Goal: Task Accomplishment & Management: Complete application form

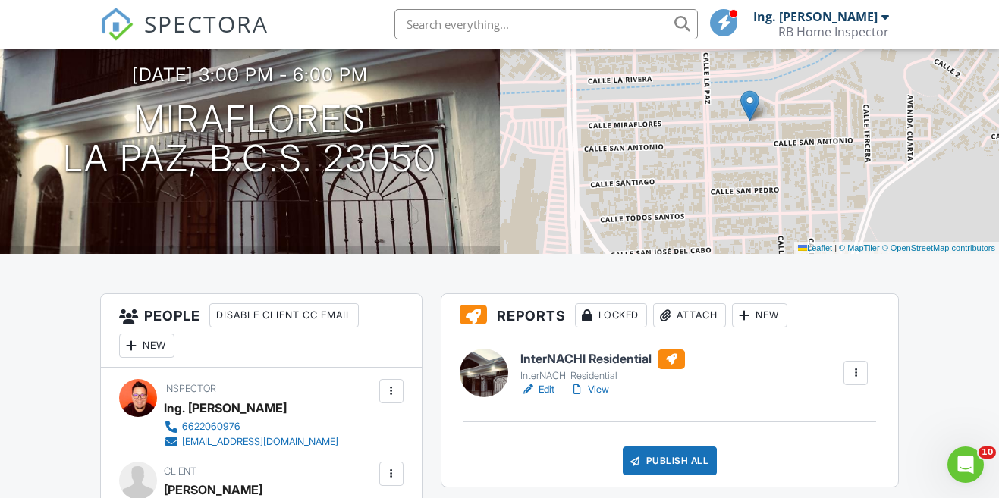
scroll to position [151, 0]
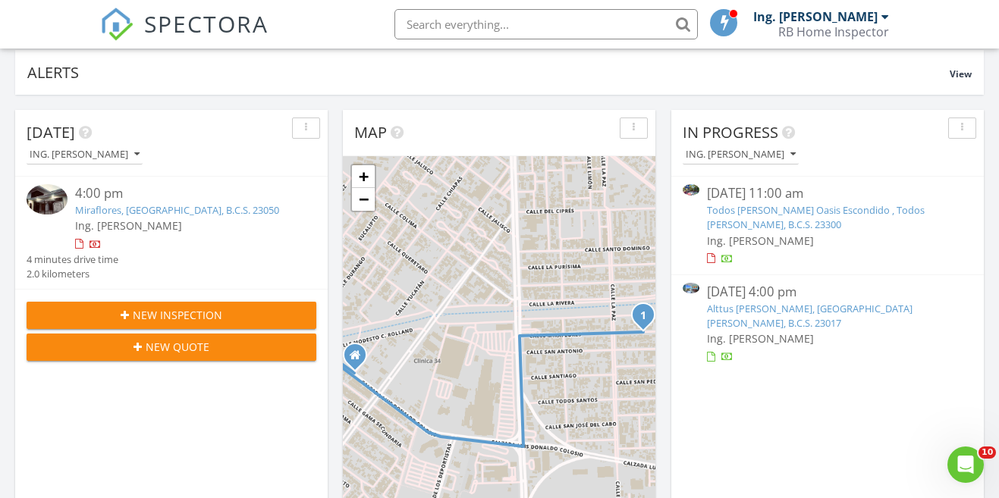
scroll to position [118, 0]
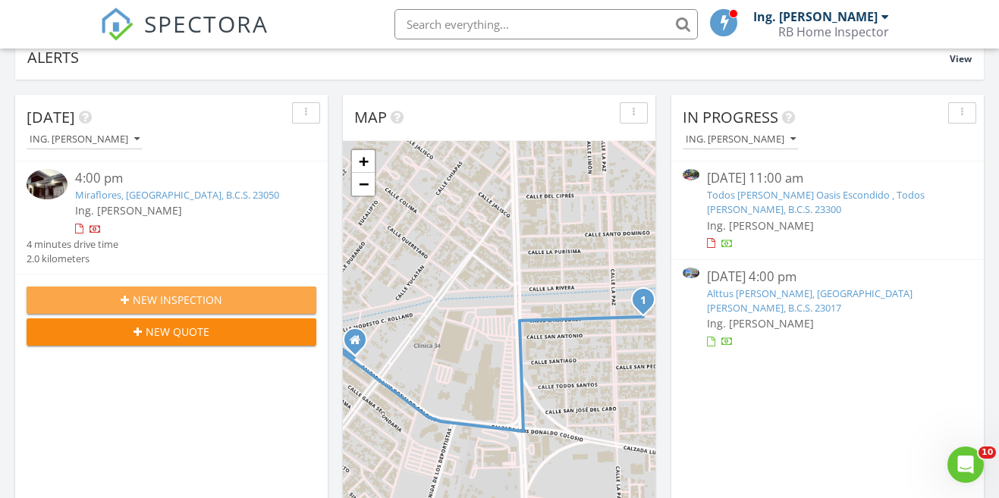
click at [200, 297] on span "New Inspection" at bounding box center [177, 300] width 89 height 16
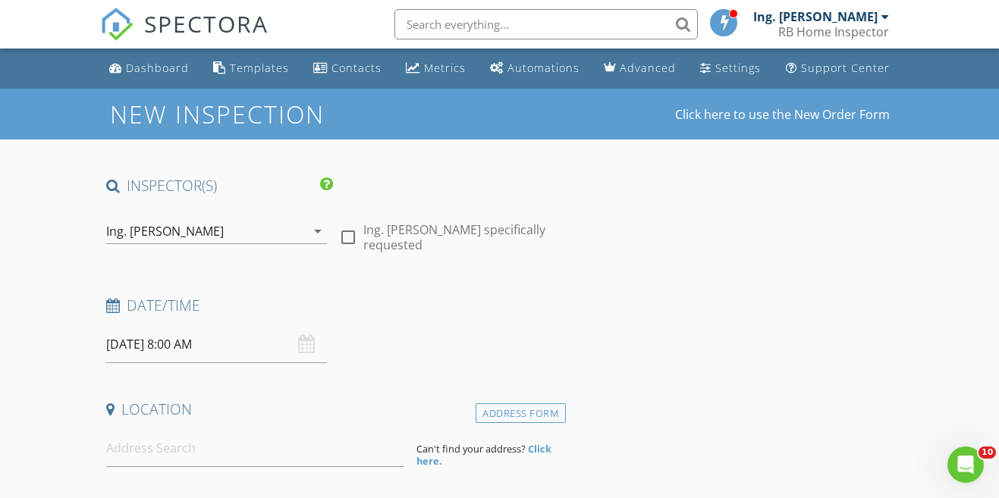
scroll to position [77, 0]
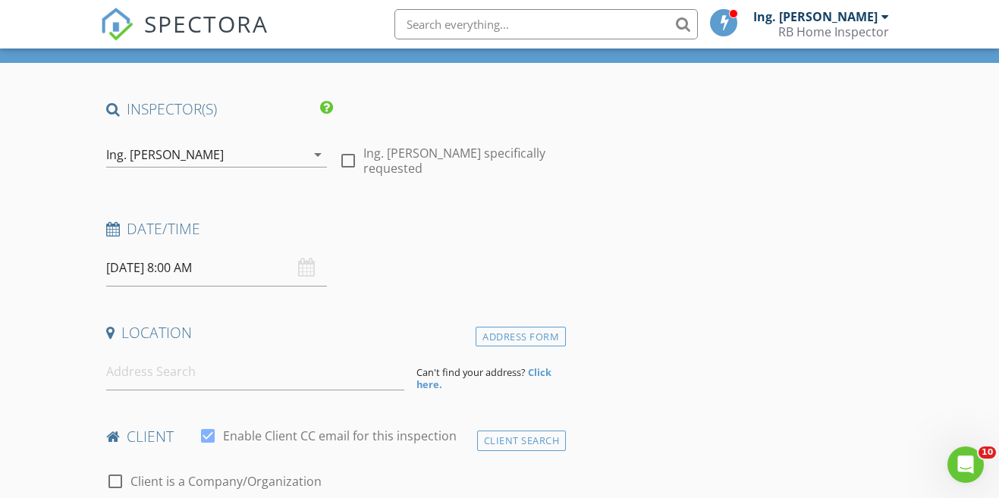
click at [240, 268] on input "29/08/2025 8:00 AM" at bounding box center [216, 268] width 221 height 37
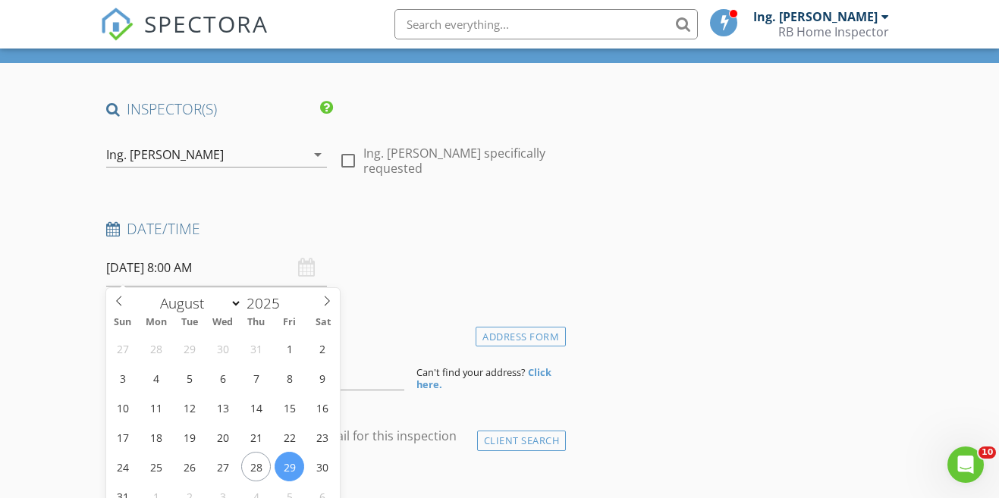
scroll to position [142, 0]
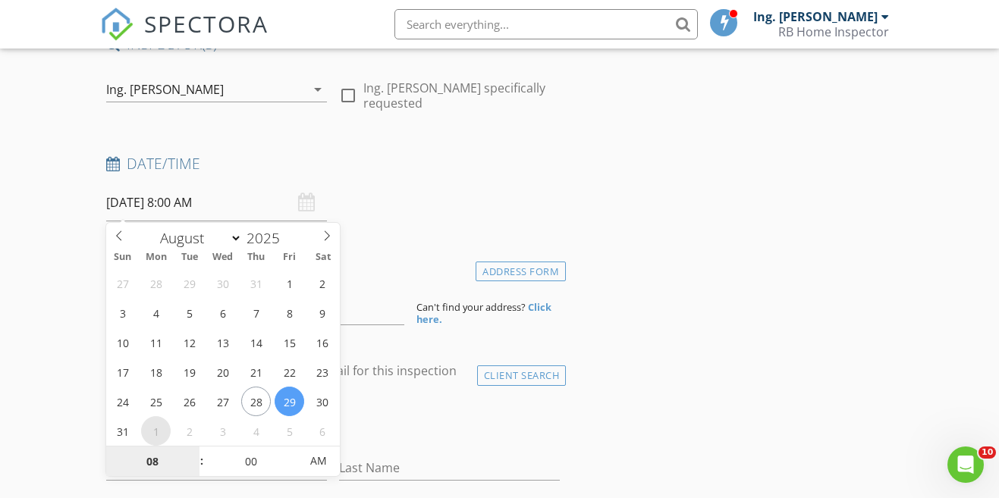
select select "8"
type input "01/09/2025 8:00 AM"
type input "09"
type input "01/09/2025 9:00 AM"
click at [193, 450] on span at bounding box center [194, 454] width 11 height 15
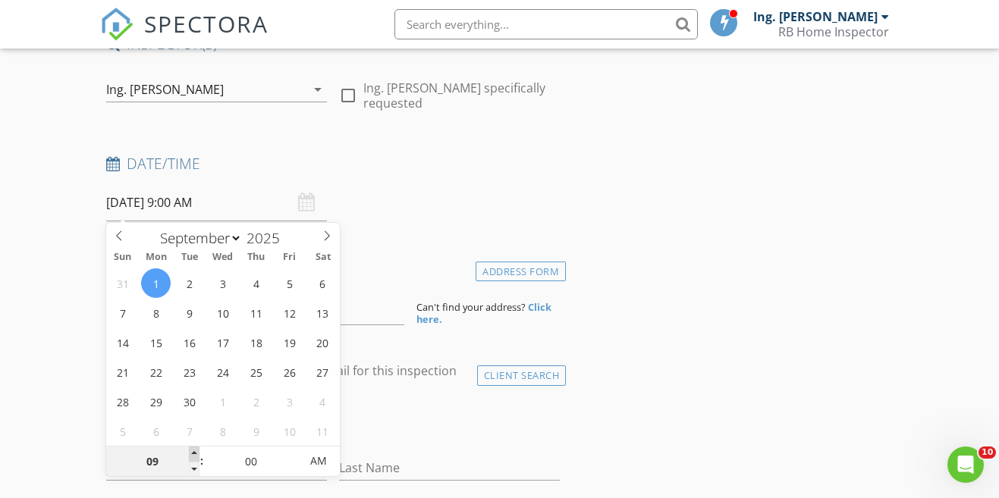
type input "10"
type input "01/09/2025 10:00 AM"
click at [193, 450] on span at bounding box center [194, 454] width 11 height 15
type input "11"
type input "01/09/2025 11:00 AM"
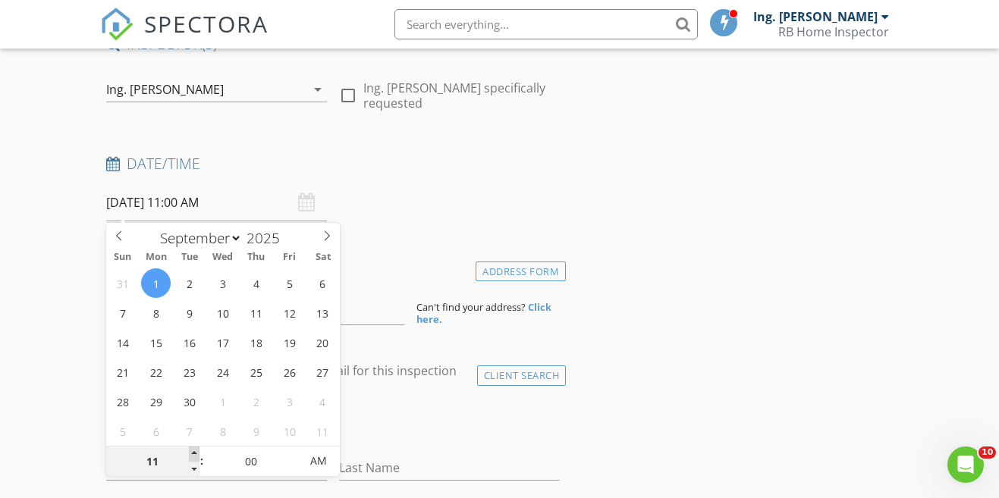
click at [193, 450] on span at bounding box center [194, 454] width 11 height 15
type input "12"
type input "01/09/2025 12:00 PM"
click at [193, 450] on span at bounding box center [194, 454] width 11 height 15
type input "01"
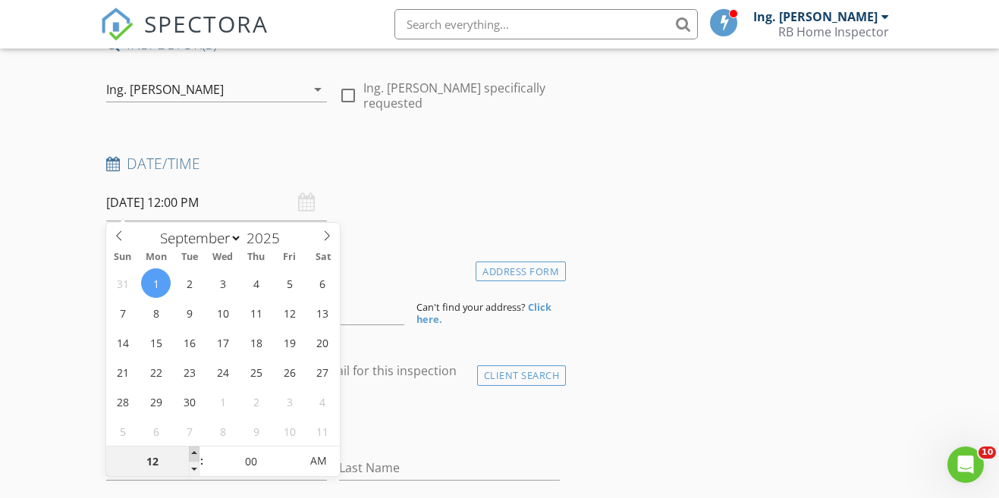
type input "01/09/2025 1:00 PM"
click at [193, 450] on span at bounding box center [194, 454] width 11 height 15
type input "02"
type input "01/09/2025 2:00 PM"
click at [193, 450] on span at bounding box center [194, 454] width 11 height 15
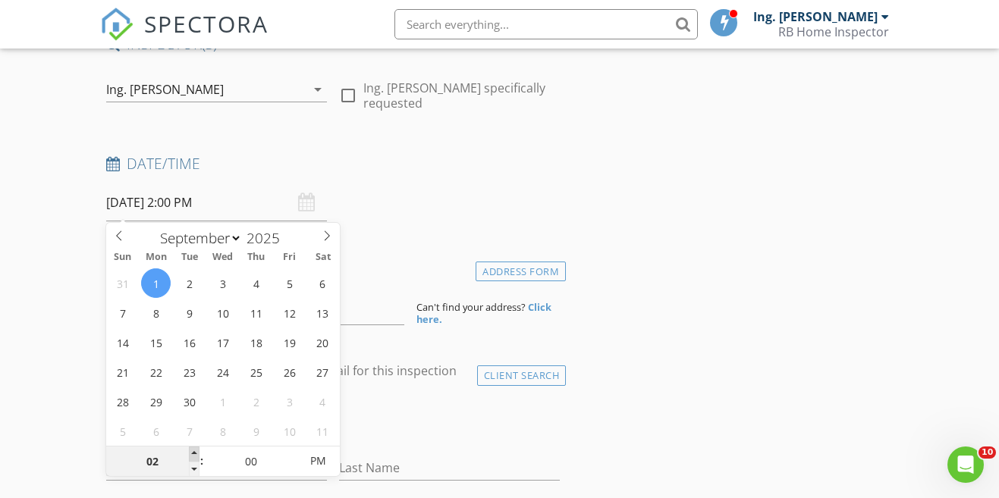
type input "03"
type input "[DATE] 3:00 PM"
click at [193, 450] on span at bounding box center [194, 454] width 11 height 15
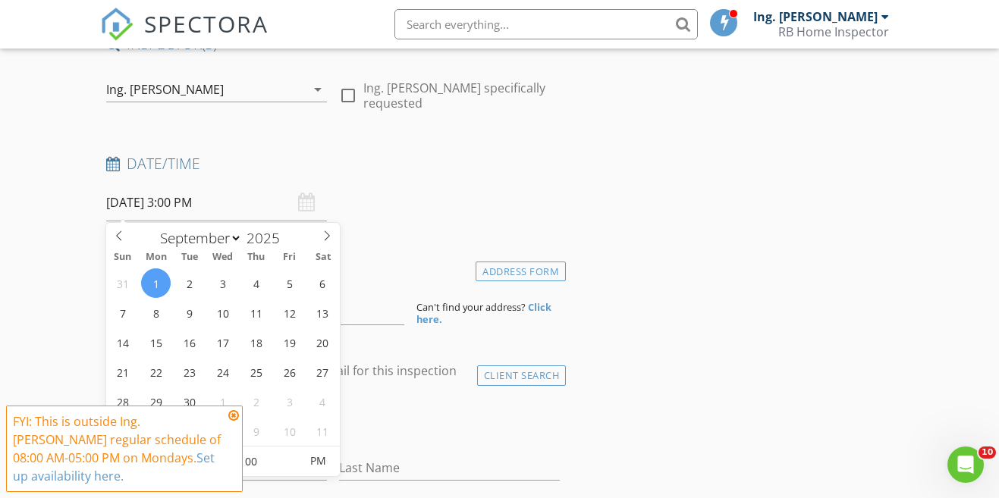
click at [431, 409] on div "check_box_outline_blank Client is a Company/Organization" at bounding box center [333, 423] width 454 height 39
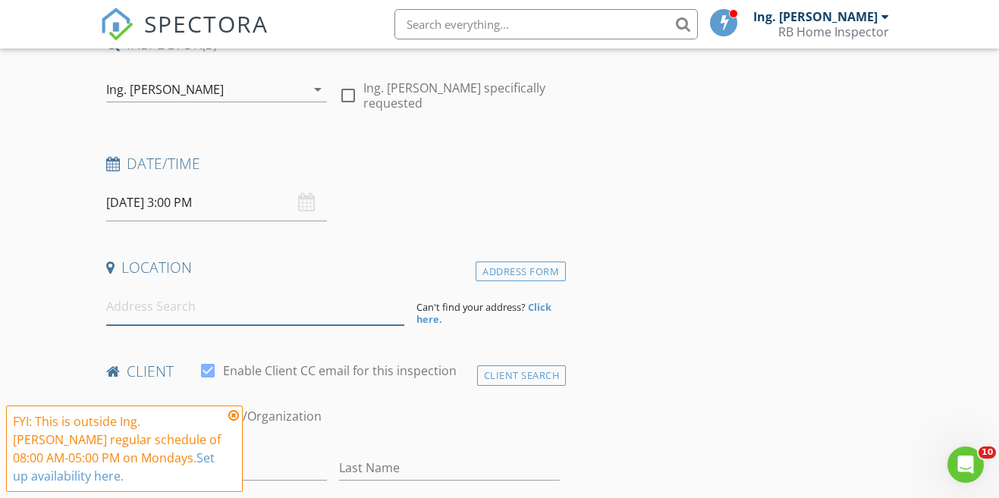
click at [206, 304] on input at bounding box center [255, 306] width 299 height 37
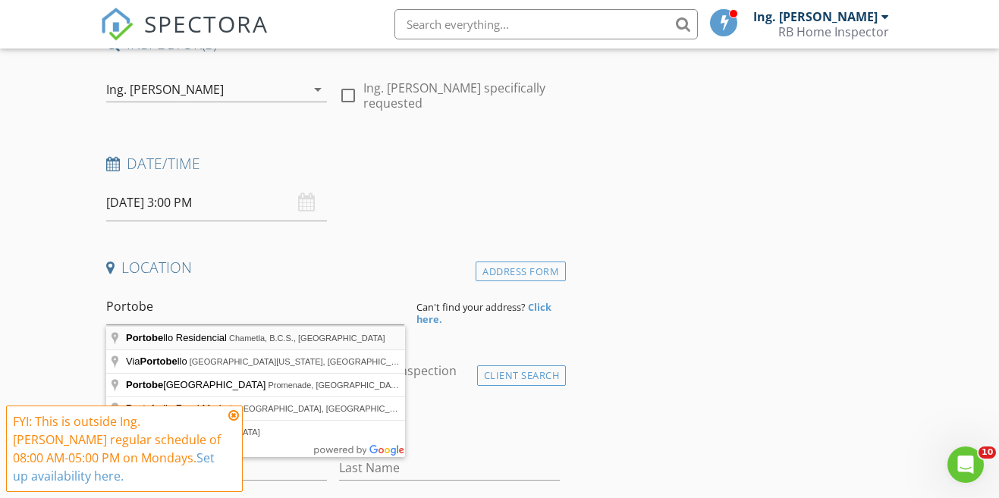
type input "Portobello Residencial, Chametla, B.C.S., México"
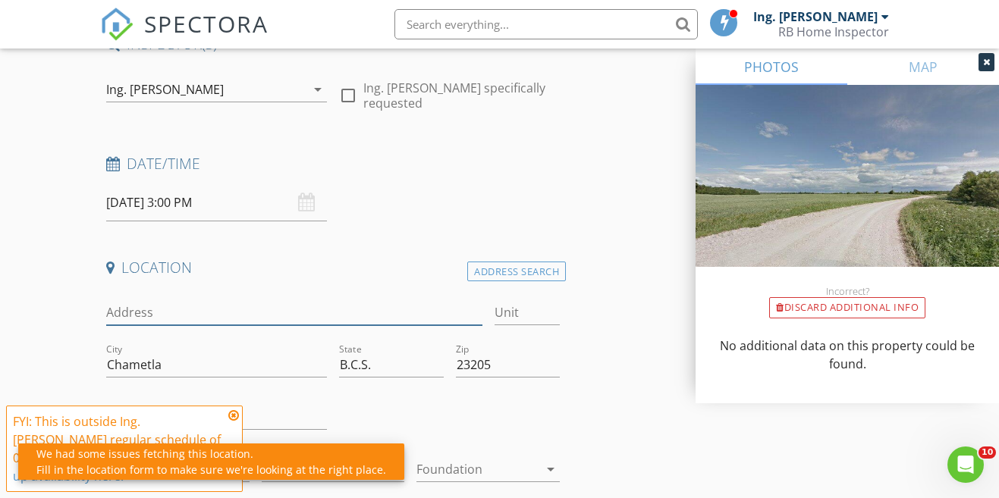
click at [275, 314] on input "Address" at bounding box center [294, 312] width 376 height 25
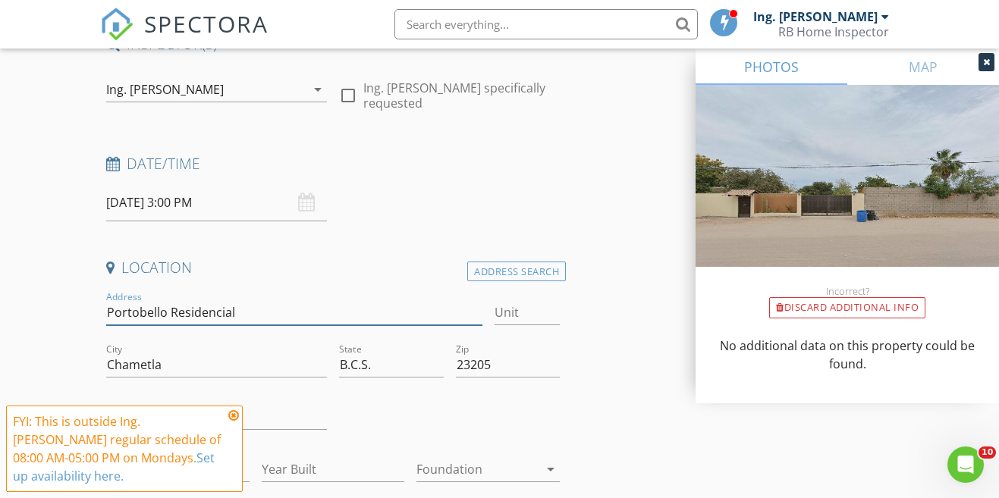
type input "Portobello Residencial"
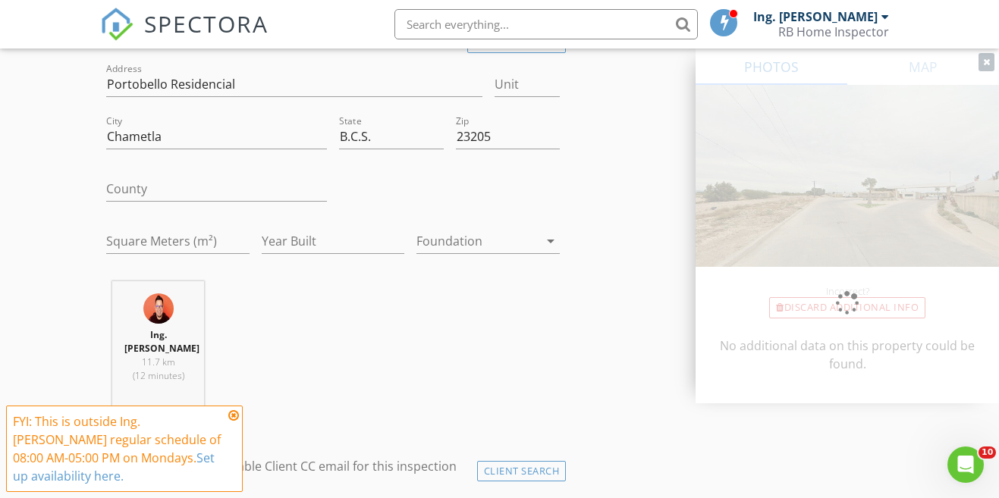
scroll to position [381, 0]
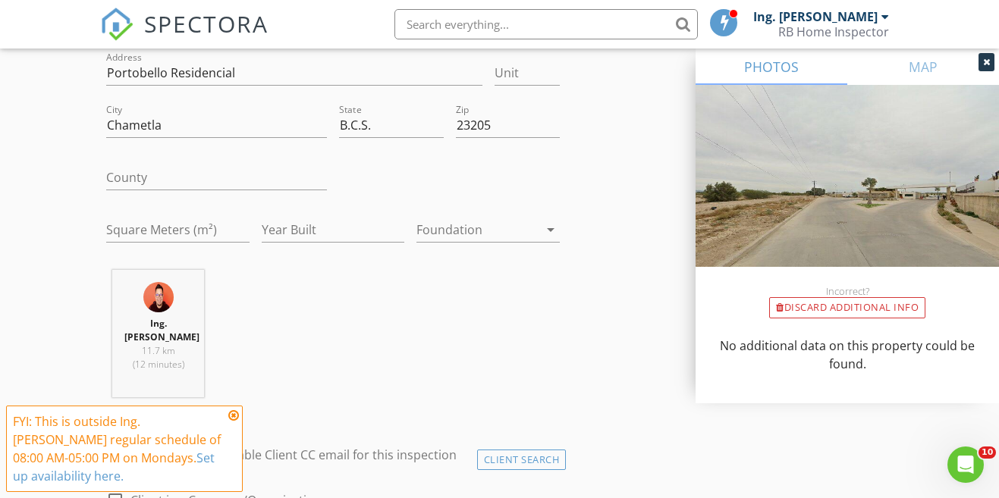
click at [233, 422] on div "FYI: This is outside Ing. Ricardo Bermudez's regular schedule of 08:00 AM-05:00…" at bounding box center [124, 449] width 223 height 73
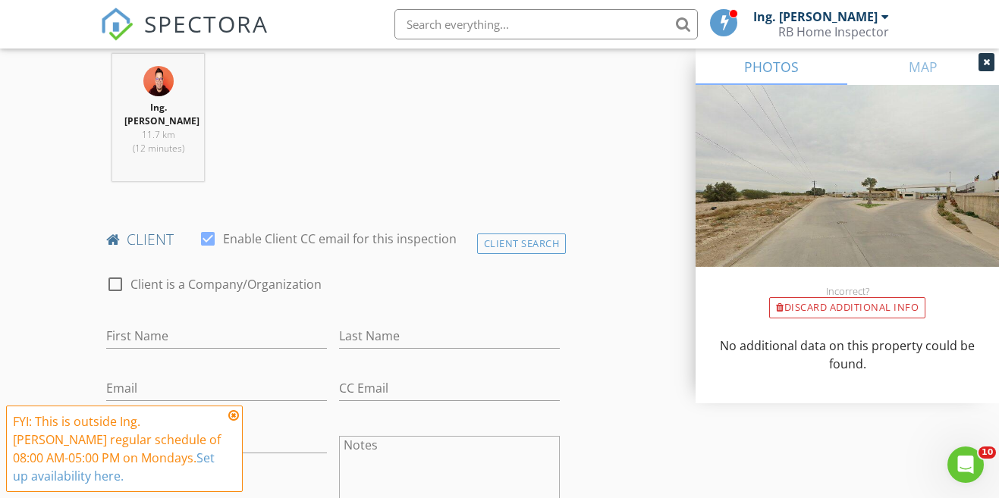
scroll to position [616, 0]
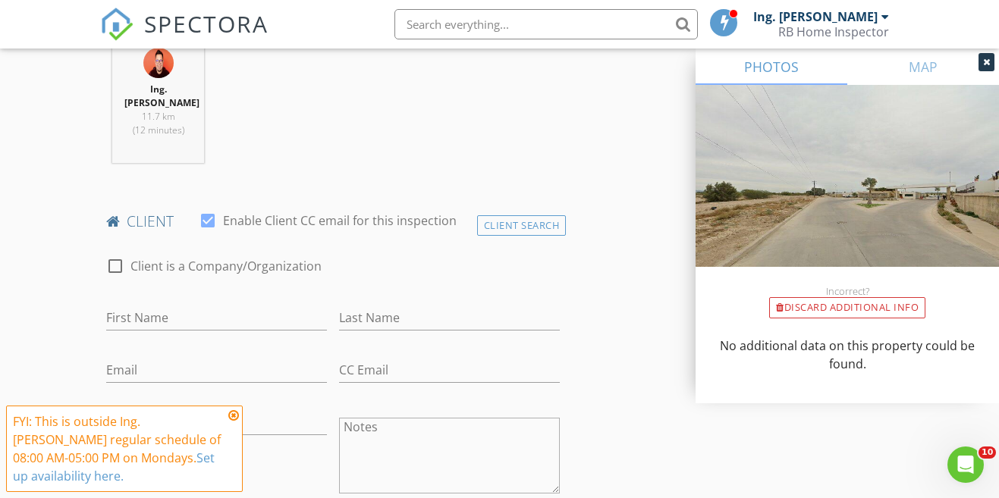
click at [233, 416] on icon at bounding box center [233, 416] width 11 height 12
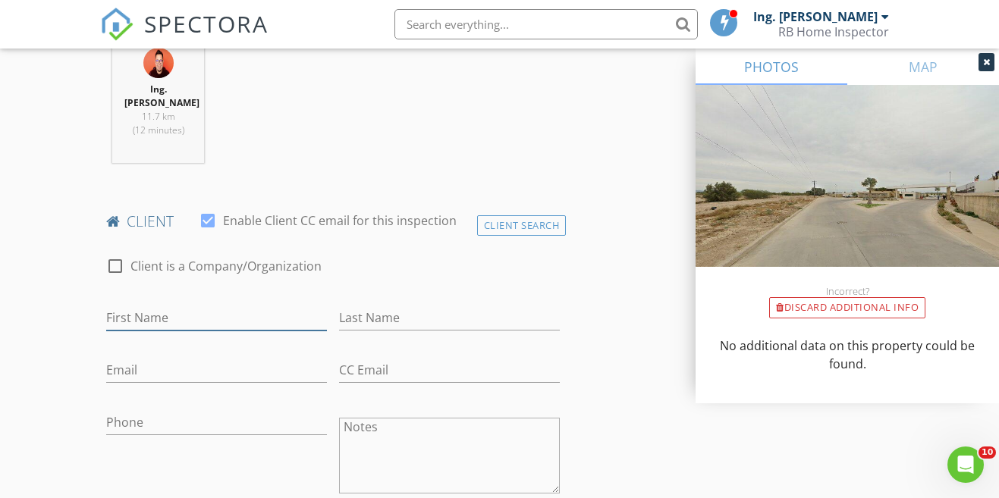
click at [184, 313] on input "First Name" at bounding box center [216, 318] width 221 height 25
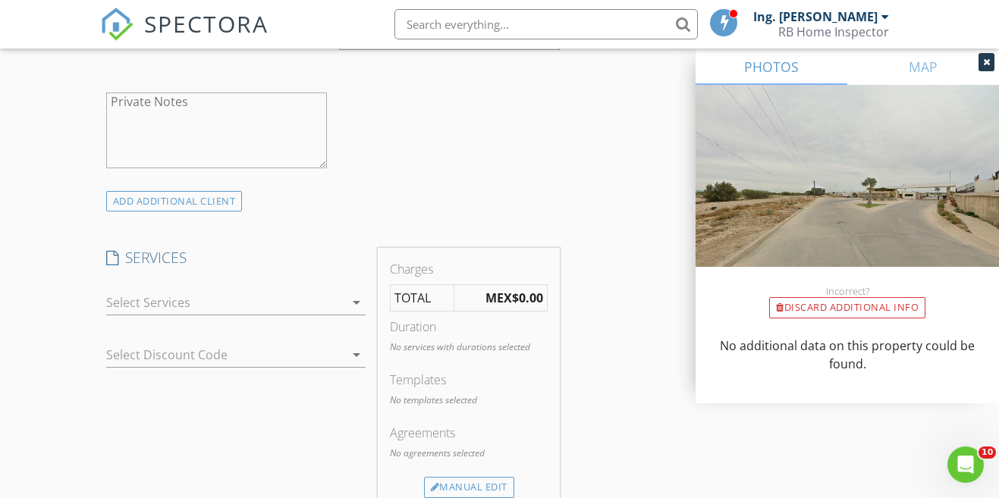
scroll to position [1060, 0]
type input "Bertha Manriquez"
click at [308, 278] on div "arrow_drop_down" at bounding box center [236, 304] width 272 height 52
click at [268, 309] on div at bounding box center [225, 302] width 239 height 24
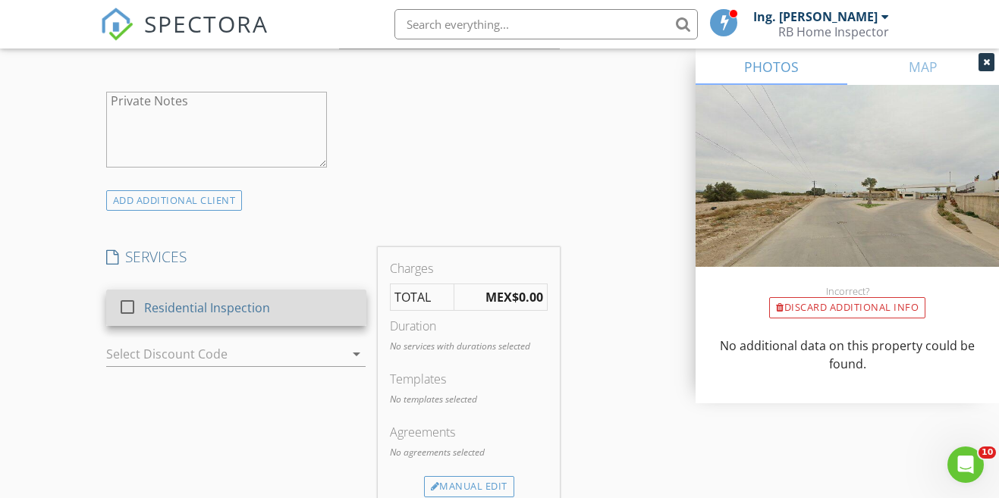
click at [187, 306] on div "Residential Inspection" at bounding box center [207, 308] width 126 height 18
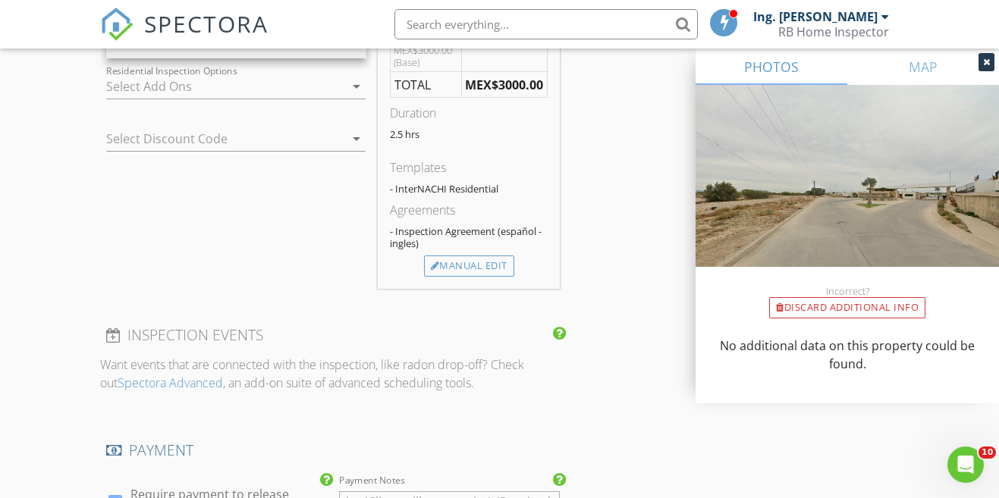
scroll to position [1339, 0]
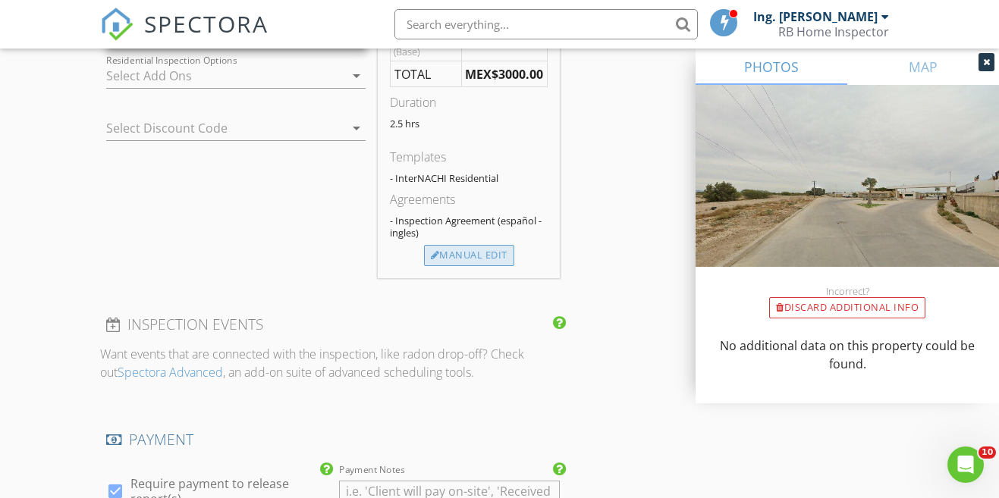
click at [481, 259] on div "Manual Edit" at bounding box center [469, 255] width 90 height 21
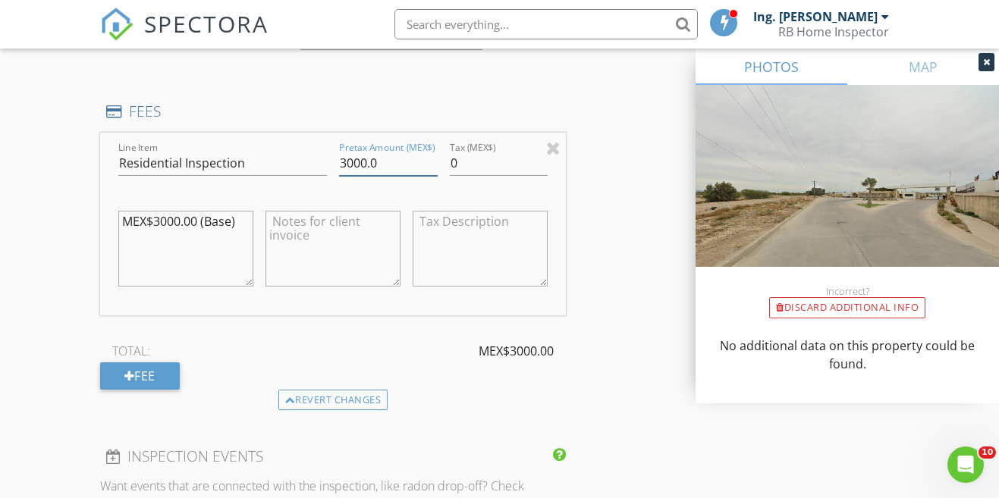
drag, startPoint x: 401, startPoint y: 165, endPoint x: 306, endPoint y: 159, distance: 95.7
click at [306, 158] on div "Line Item Residential Inspection Pretax Amount (MEX$) 3000.0 Tax (MEX$) 0 MEX$3…" at bounding box center [333, 224] width 466 height 183
type input "8000"
drag, startPoint x: 246, startPoint y: 223, endPoint x: 96, endPoint y: 218, distance: 149.5
click at [96, 221] on div "New Inspection Click here to use the New Order Form INSPECTOR(S) check_box Ing.…" at bounding box center [499, 151] width 999 height 2803
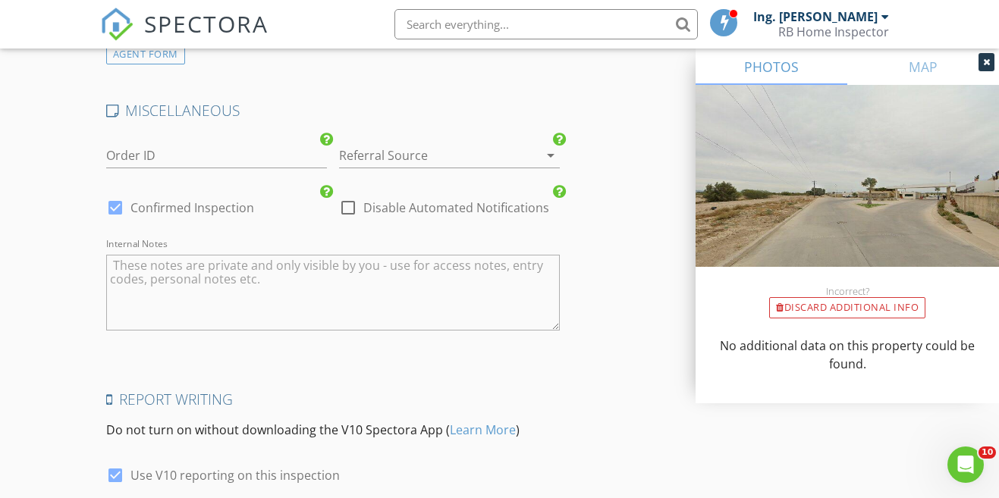
scroll to position [2394, 0]
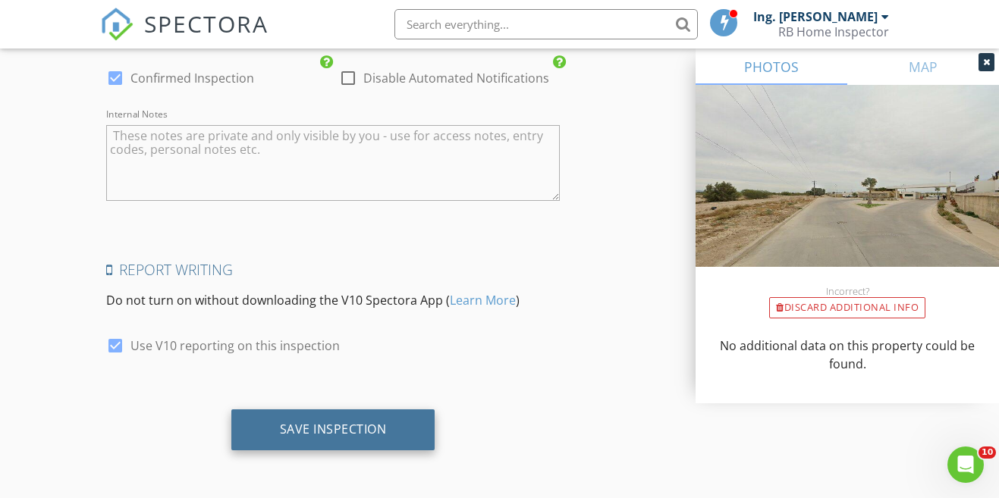
click at [364, 429] on div "Save Inspection" at bounding box center [333, 429] width 107 height 15
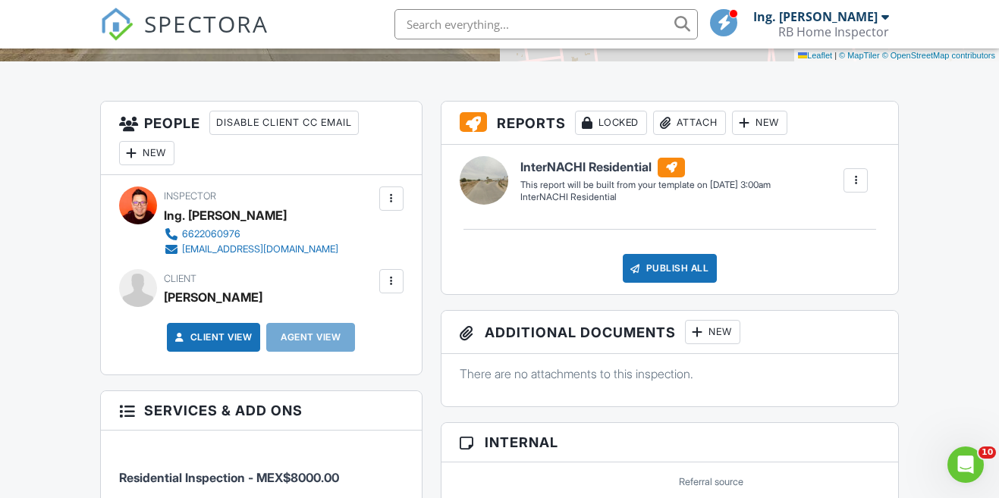
scroll to position [343, 0]
click at [393, 283] on div at bounding box center [391, 282] width 15 height 15
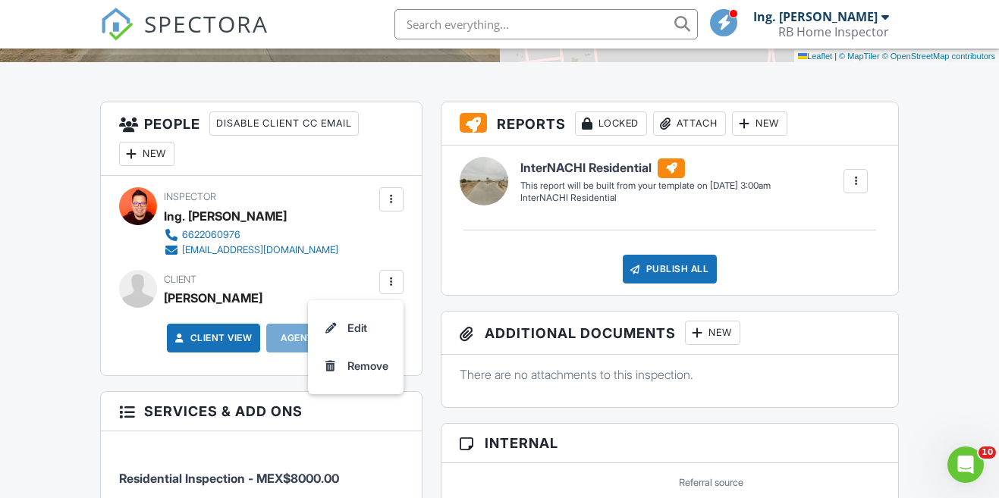
click at [855, 184] on div at bounding box center [855, 181] width 15 height 15
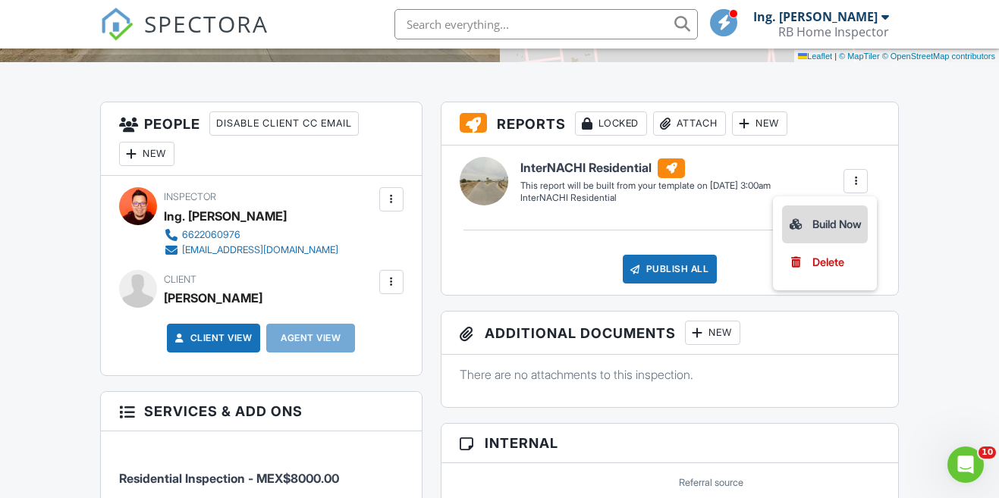
click at [814, 221] on div "Build Now" at bounding box center [825, 224] width 74 height 18
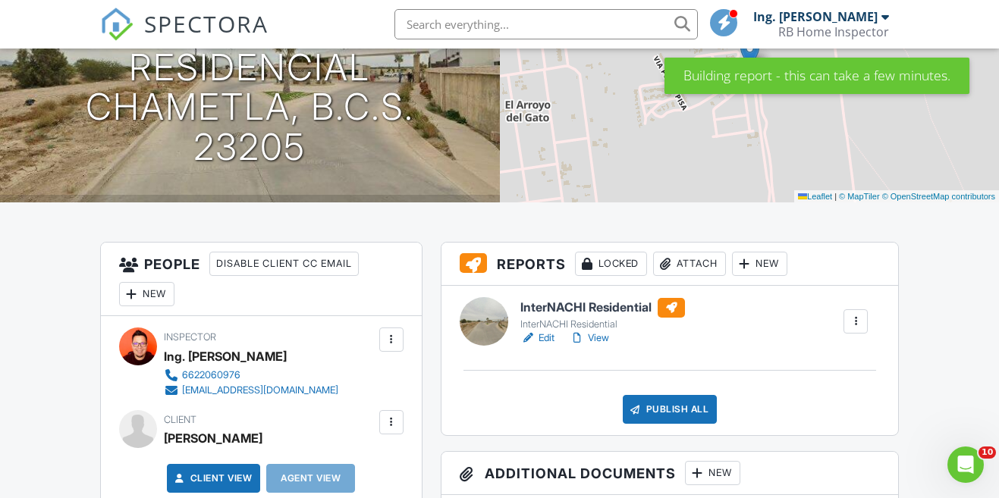
scroll to position [208, 0]
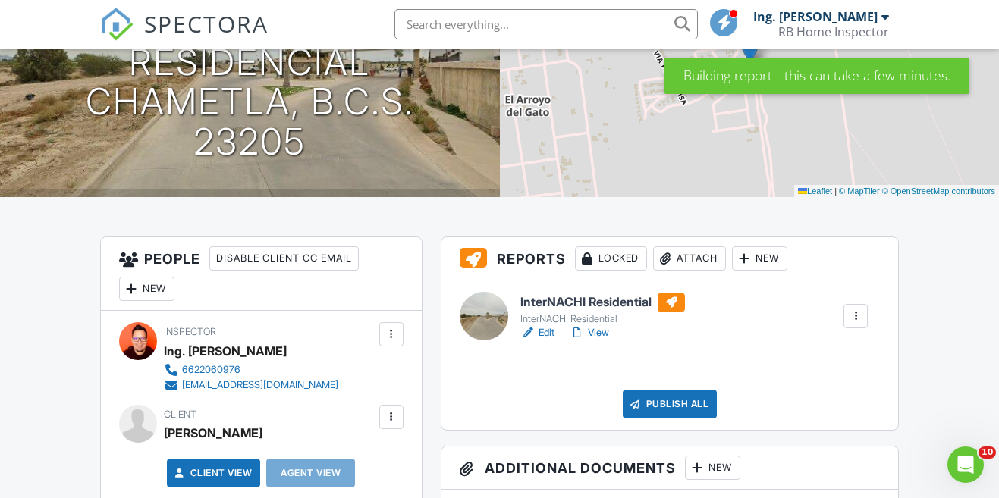
click at [587, 303] on h6 "InterNACHI Residential" at bounding box center [602, 303] width 165 height 20
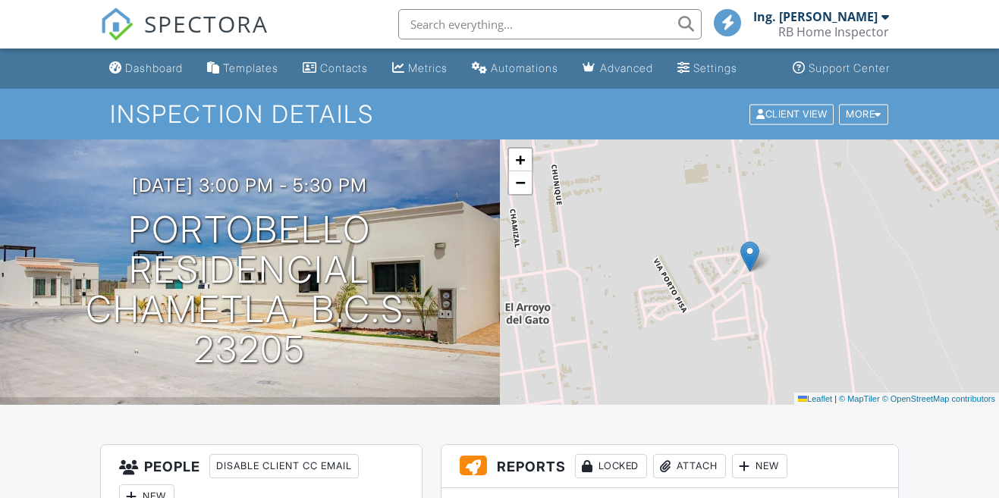
scroll to position [382, 0]
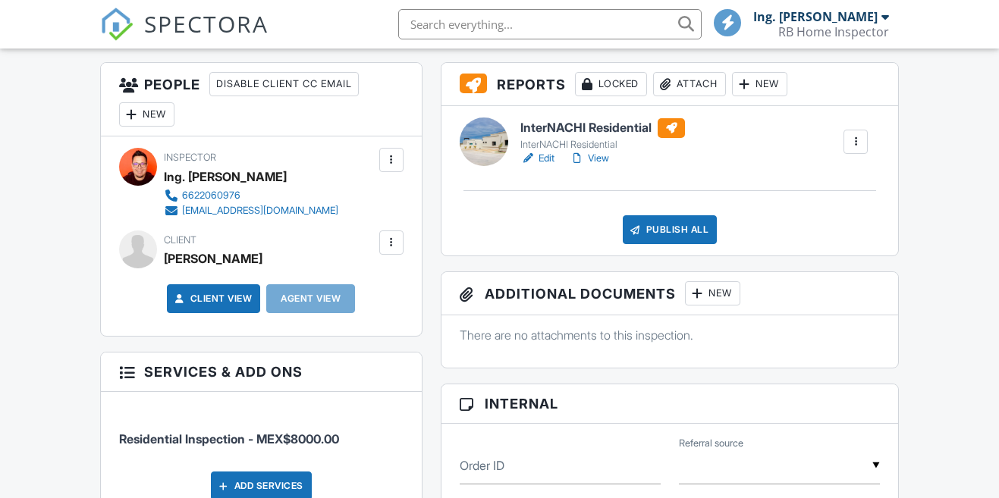
click at [388, 247] on div at bounding box center [391, 242] width 15 height 15
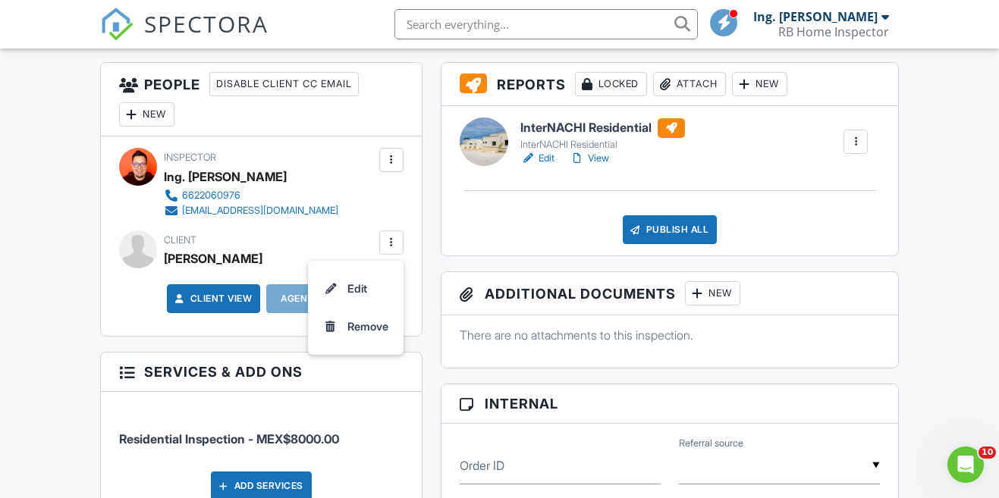
scroll to position [0, 0]
click at [352, 289] on li "Edit" at bounding box center [355, 289] width 77 height 38
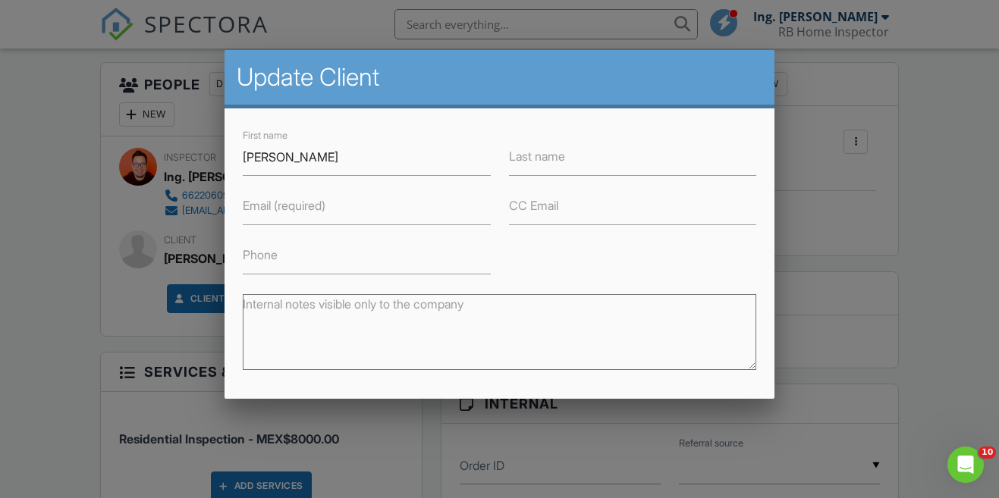
click at [322, 210] on label "Email (required)" at bounding box center [284, 205] width 83 height 17
click at [322, 210] on input "Email (required)" at bounding box center [366, 206] width 247 height 37
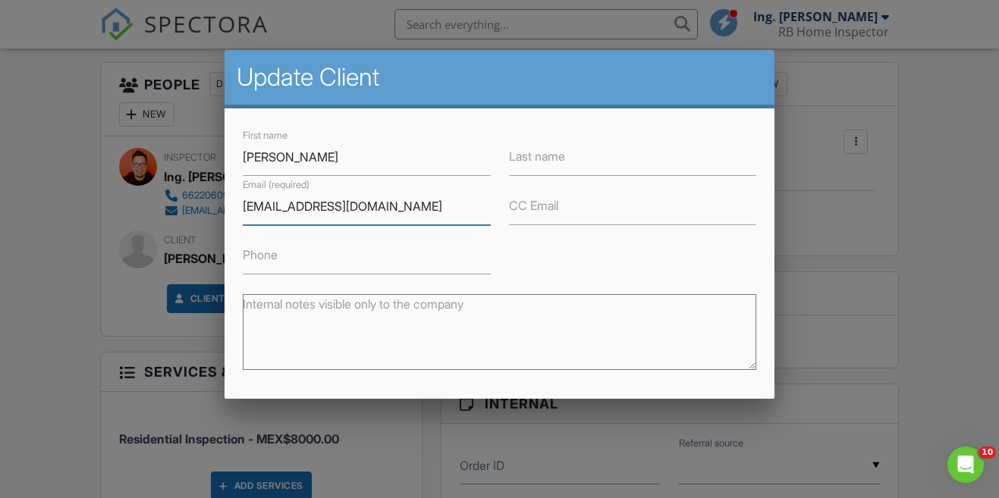
scroll to position [146, 0]
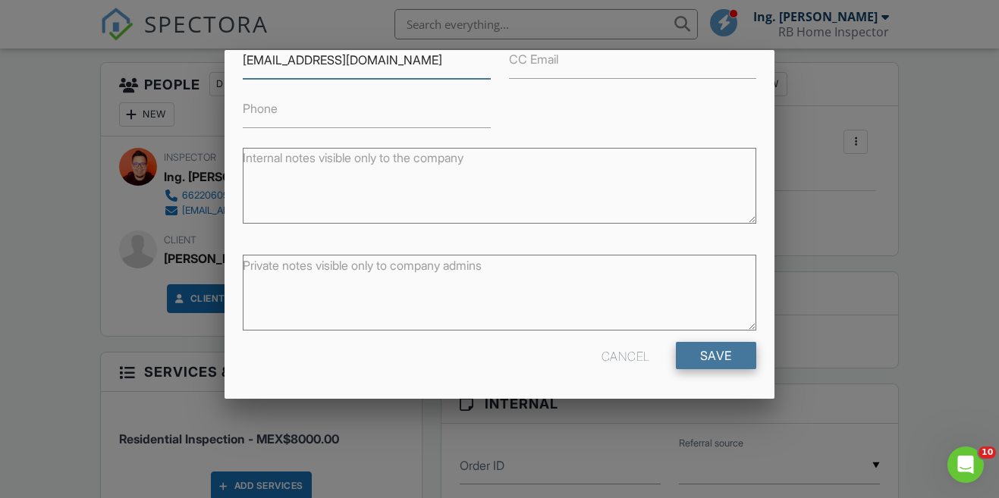
type input "[EMAIL_ADDRESS][DOMAIN_NAME]"
click at [734, 355] on input "Save" at bounding box center [716, 355] width 80 height 27
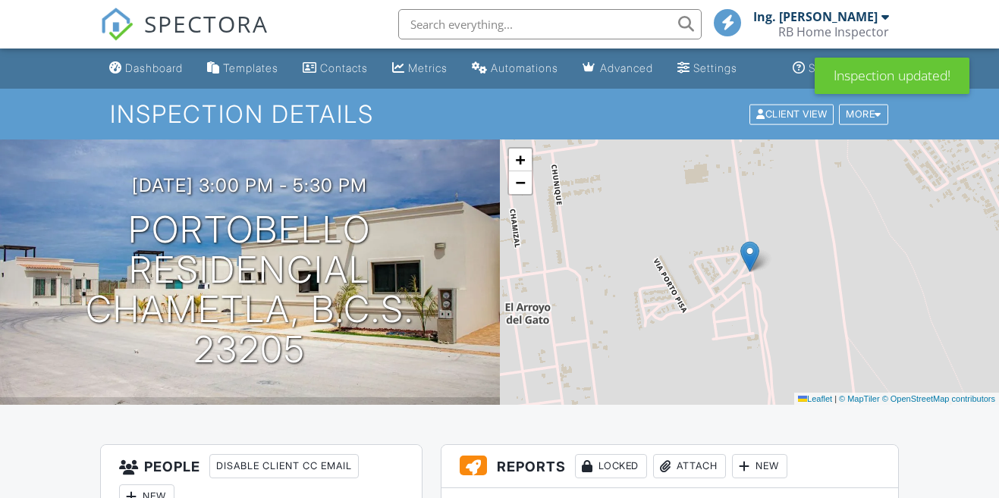
scroll to position [278, 0]
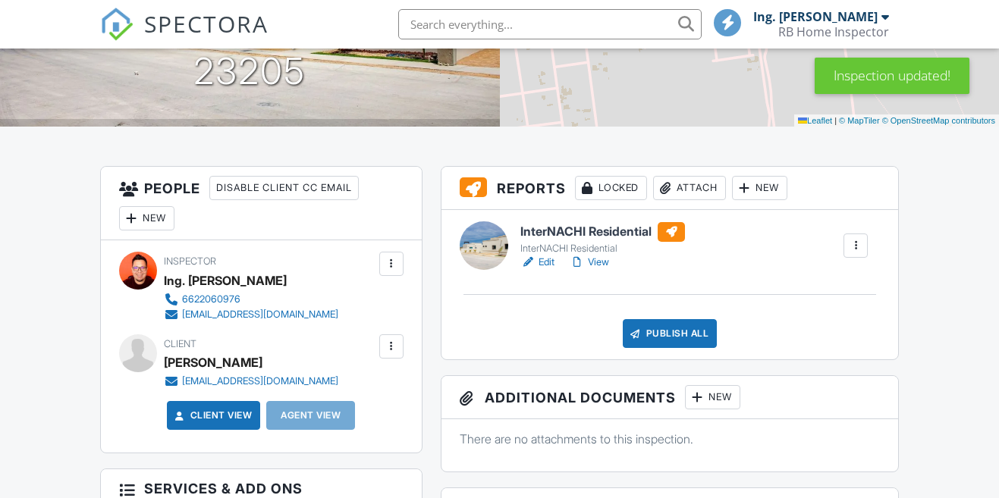
click at [148, 217] on div "New" at bounding box center [146, 218] width 55 height 24
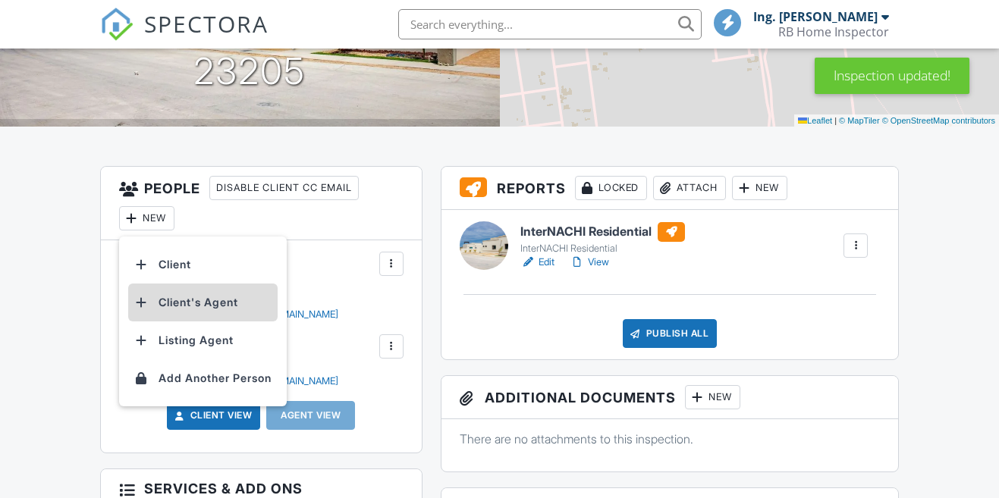
scroll to position [0, 0]
click at [176, 303] on li "Client's Agent" at bounding box center [202, 303] width 149 height 38
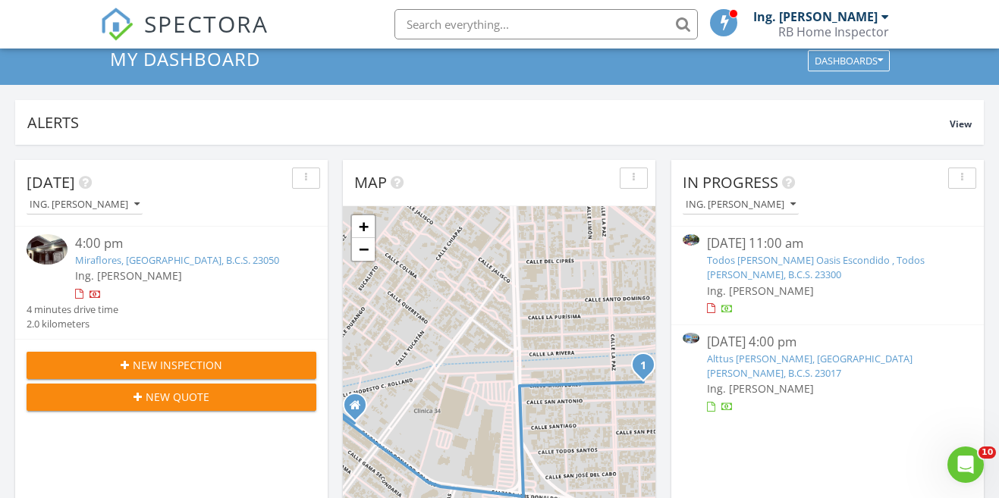
scroll to position [58, 0]
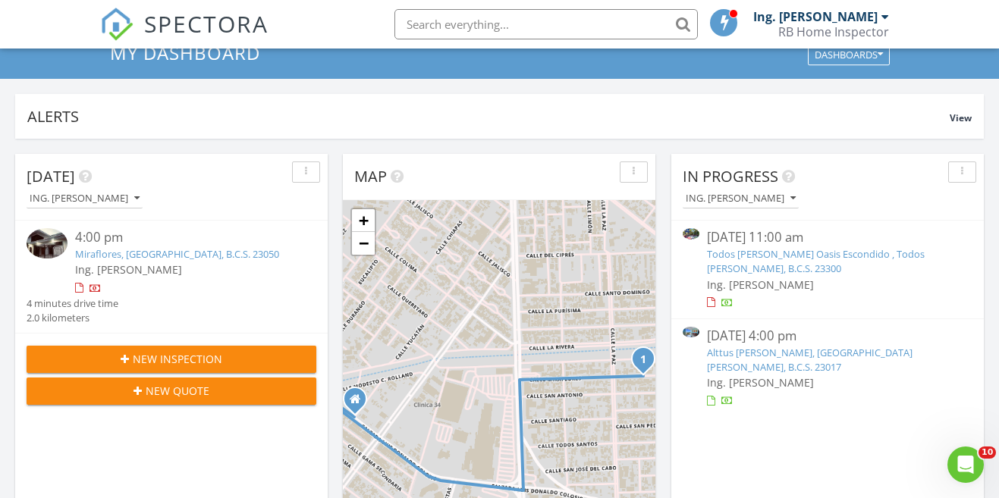
click at [874, 237] on div "[DATE] 11:00 am" at bounding box center [827, 237] width 241 height 19
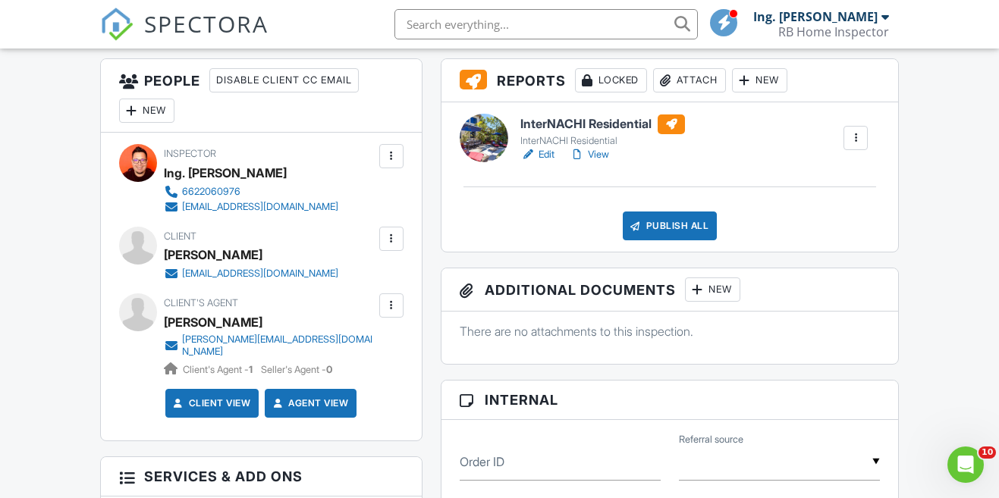
click at [446, 297] on h3 "Additional Documents New" at bounding box center [669, 289] width 457 height 43
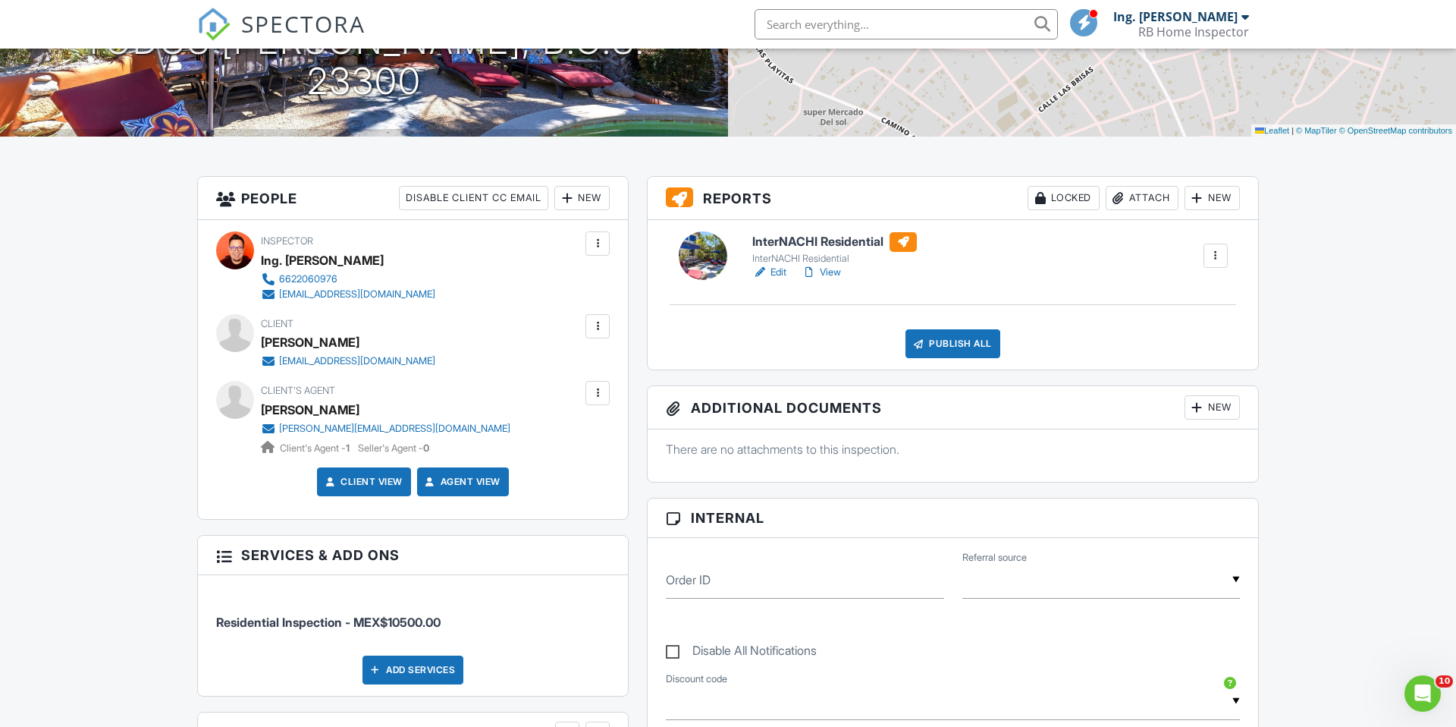
scroll to position [268, 0]
click at [841, 239] on h6 "InterNACHI Residential" at bounding box center [834, 243] width 165 height 20
